Goal: Find specific page/section: Find specific page/section

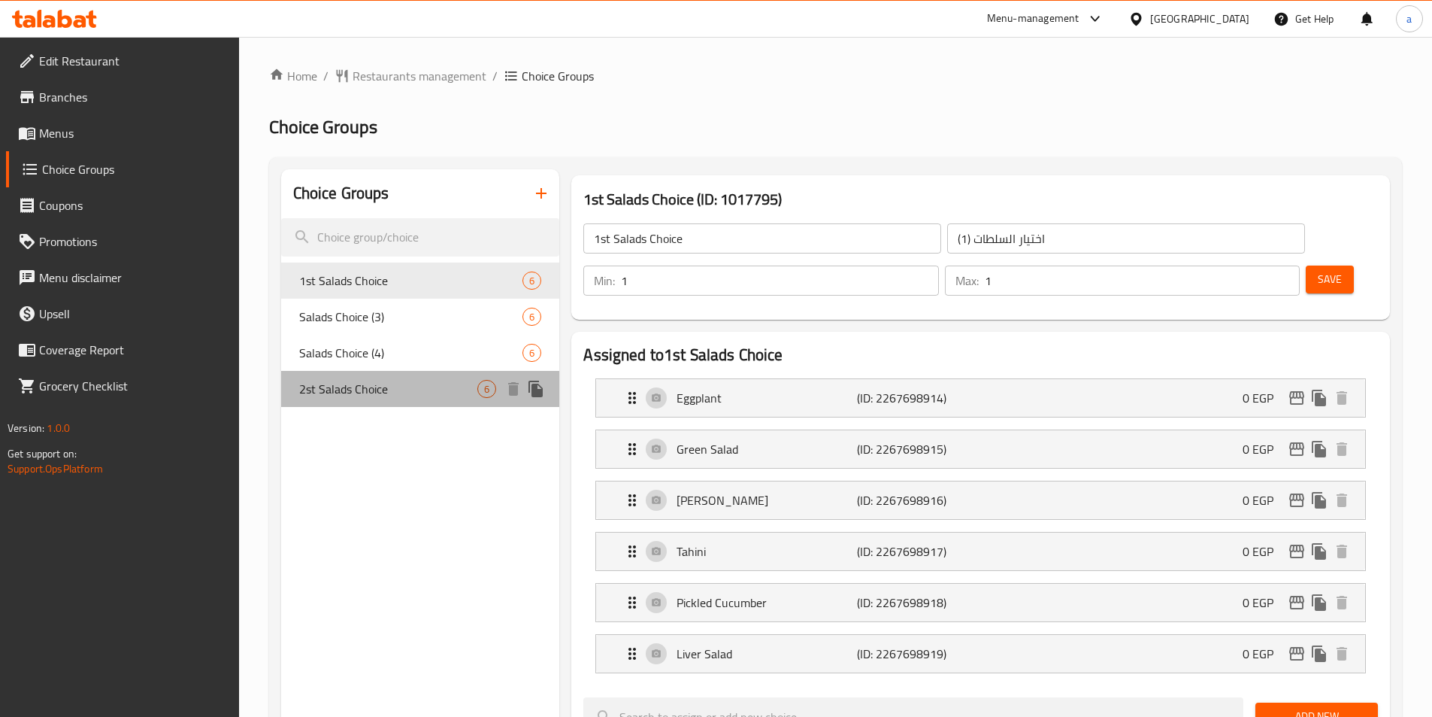
click at [344, 389] on span "2st Salads Choice" at bounding box center [388, 389] width 179 height 18
type input "2st Salads Choice"
type input "الاختيار الثاني للسلطات"
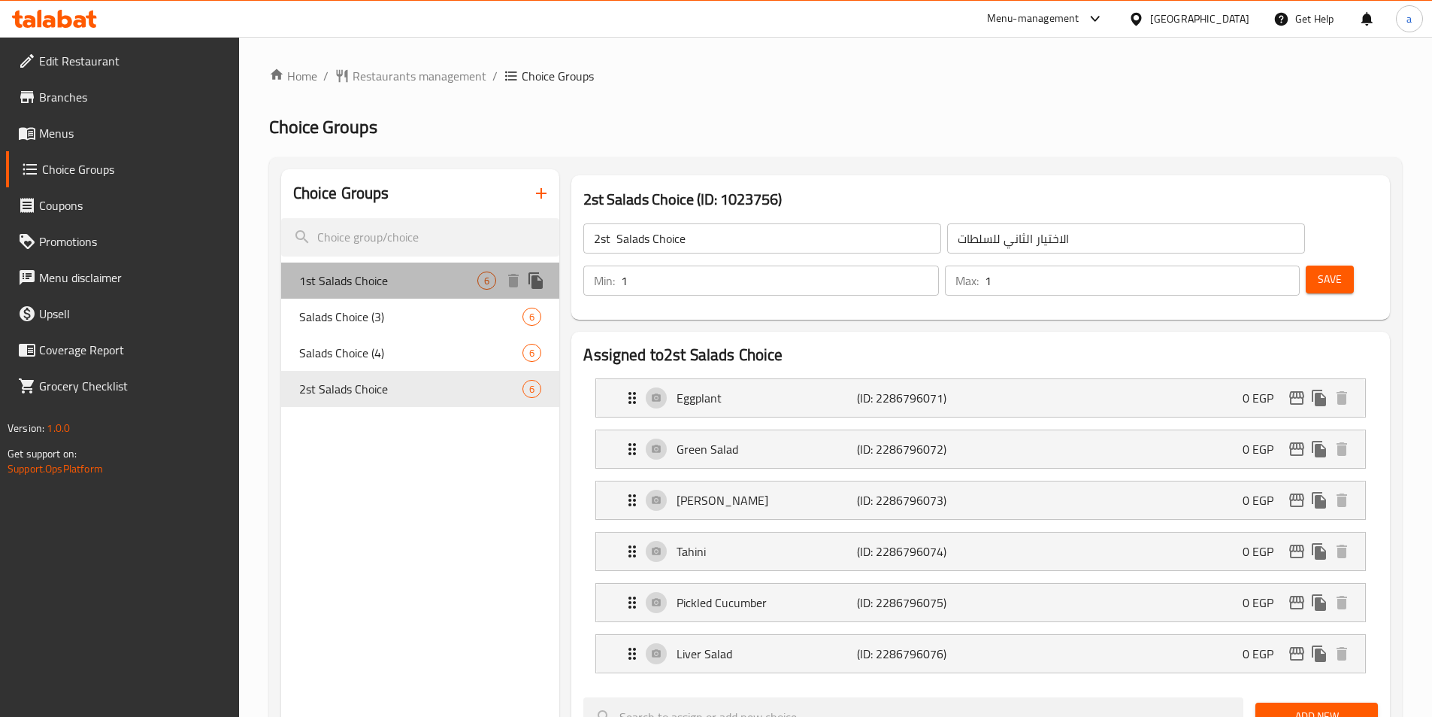
click at [356, 288] on span "1st Salads Choice" at bounding box center [388, 280] width 179 height 18
type input "1st Salads Choice"
type input "اختيار السلطات (1)"
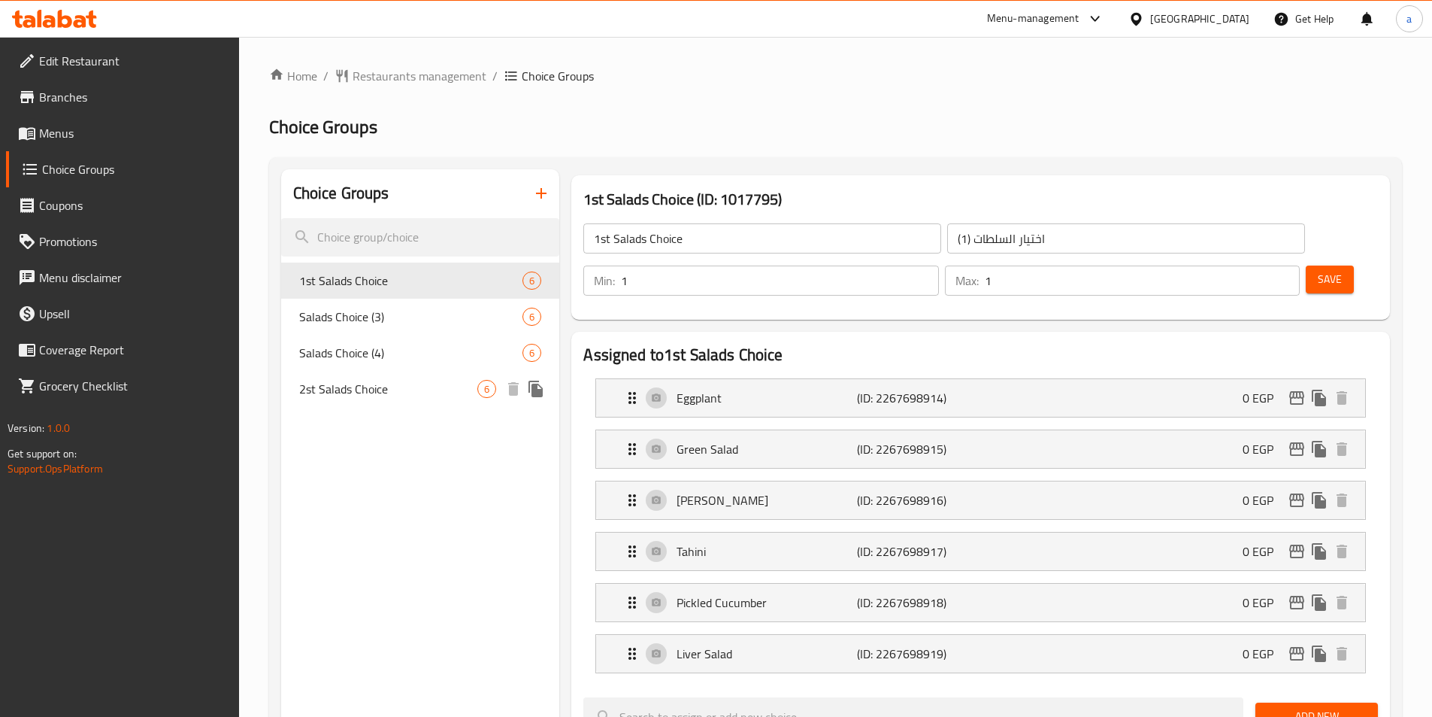
click at [353, 398] on span "2st Salads Choice" at bounding box center [388, 389] width 179 height 18
type input "2st Salads Choice"
type input "الاختيار الثاني للسلطات"
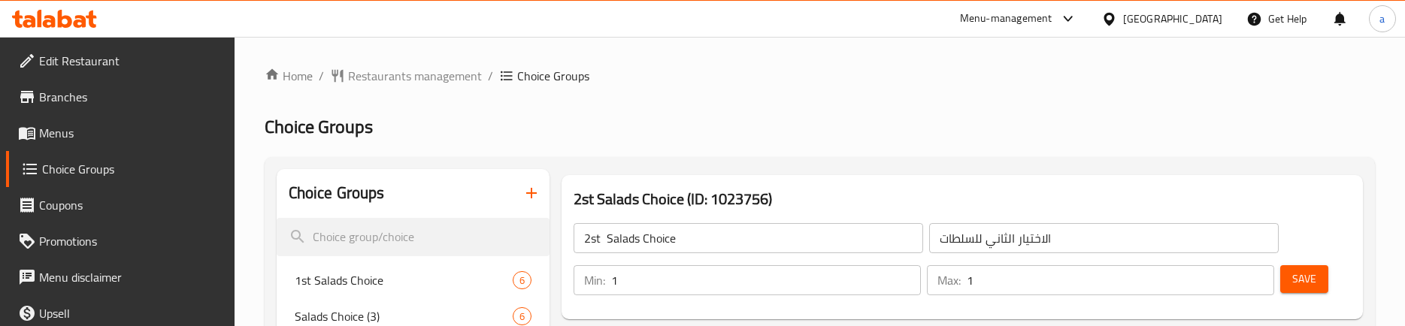
click at [608, 79] on ol "Home / Restaurants management / Choice Groups" at bounding box center [820, 76] width 1111 height 18
click at [353, 77] on span "Restaurants management" at bounding box center [415, 76] width 134 height 18
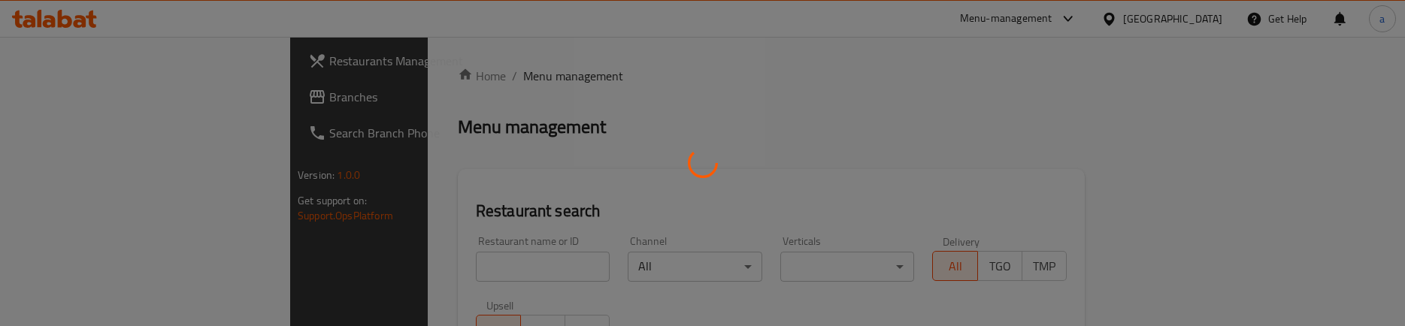
click at [108, 86] on div at bounding box center [702, 163] width 1405 height 326
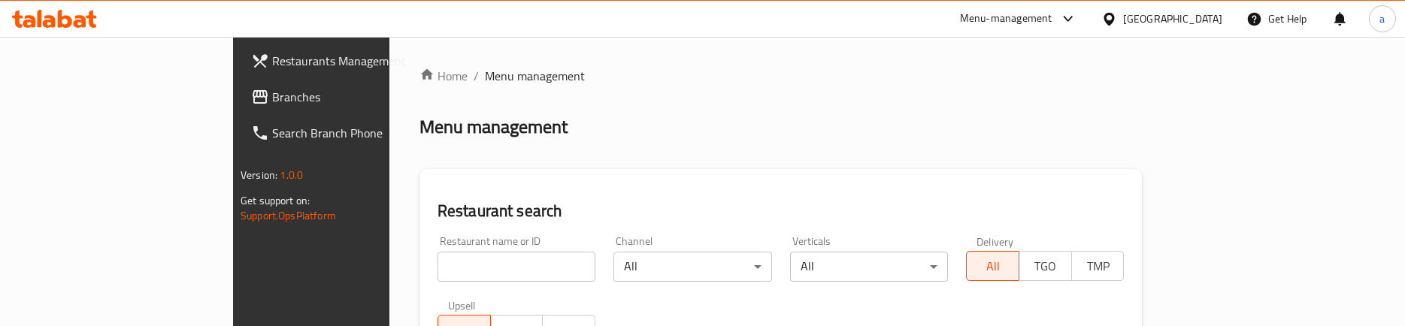
click at [108, 90] on div at bounding box center [702, 163] width 1405 height 326
click at [272, 90] on span "Branches" at bounding box center [363, 97] width 183 height 18
